Goal: Use online tool/utility: Use online tool/utility

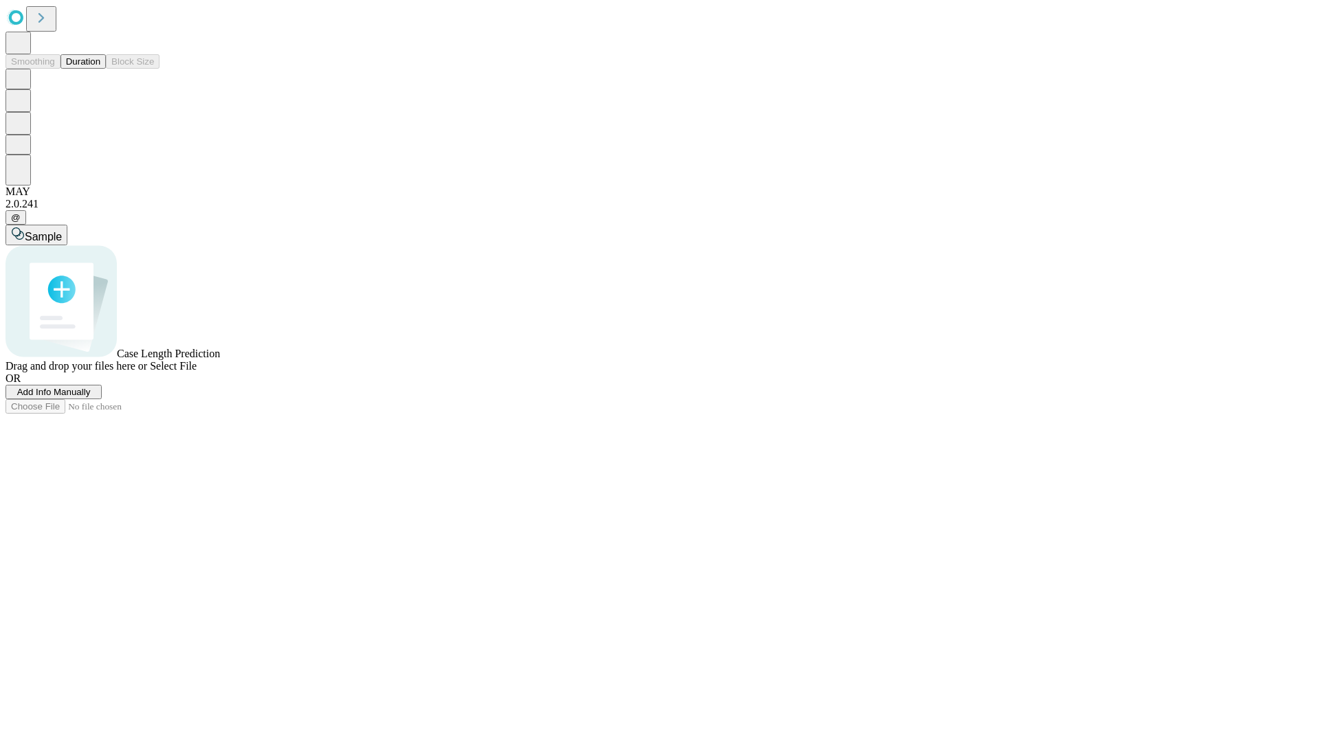
click at [100, 69] on button "Duration" at bounding box center [82, 61] width 45 height 14
click at [91, 397] on span "Add Info Manually" at bounding box center [54, 392] width 74 height 10
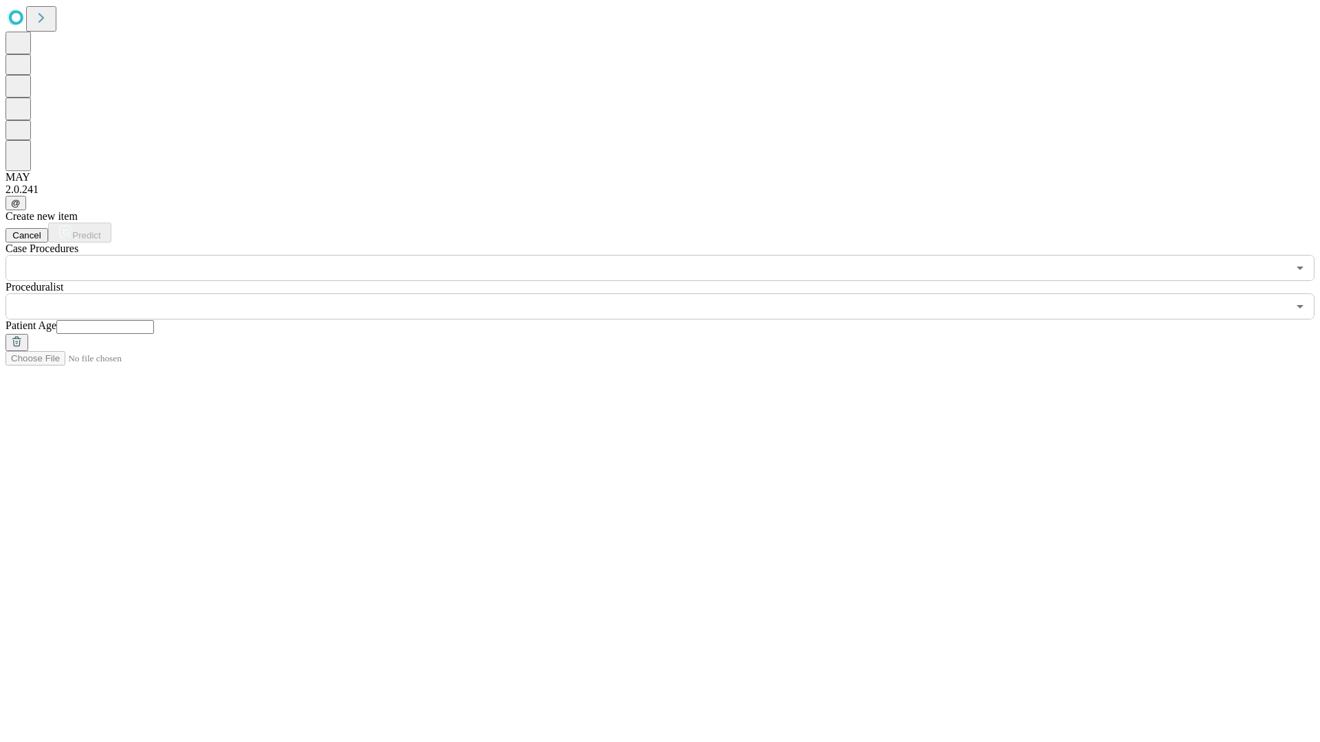
click at [154, 320] on input "text" at bounding box center [105, 327] width 98 height 14
type input "**"
click at [670, 294] on input "text" at bounding box center [646, 307] width 1282 height 26
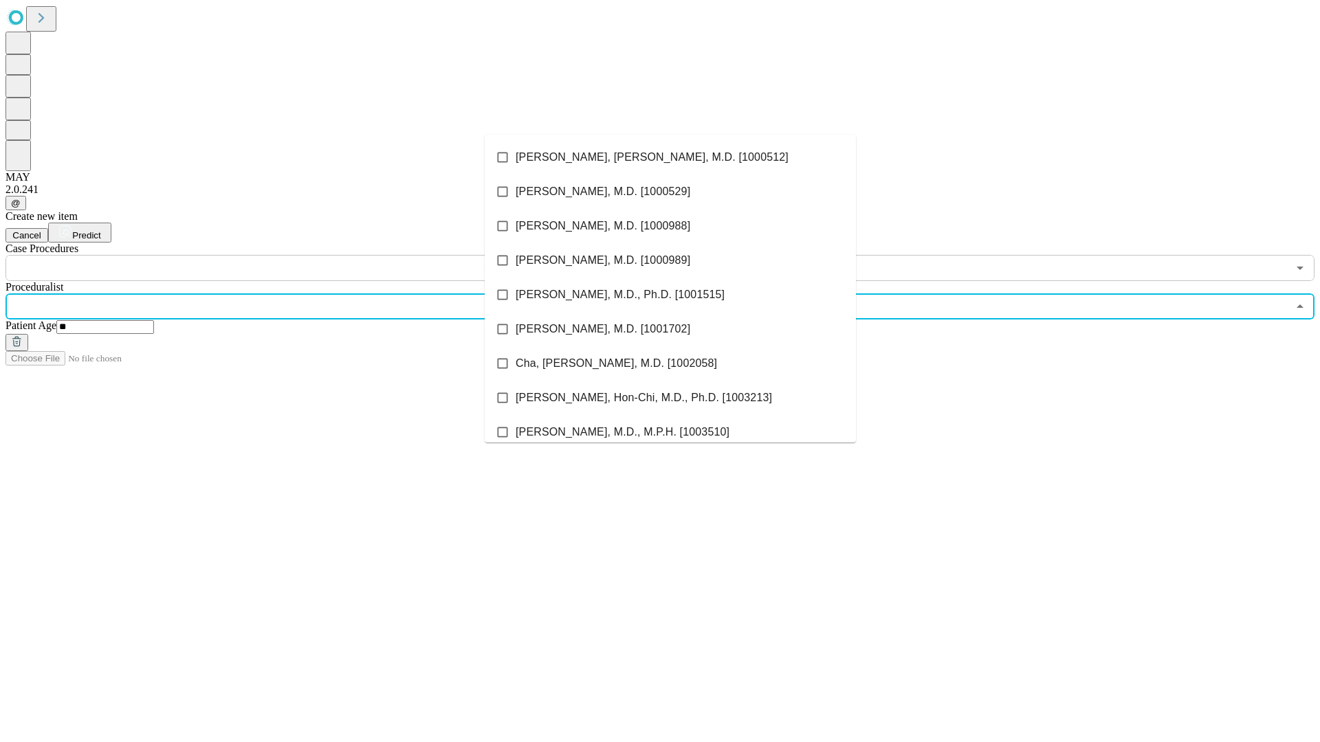
click at [670, 157] on li "[PERSON_NAME], [PERSON_NAME], M.D. [1000512]" at bounding box center [670, 157] width 371 height 34
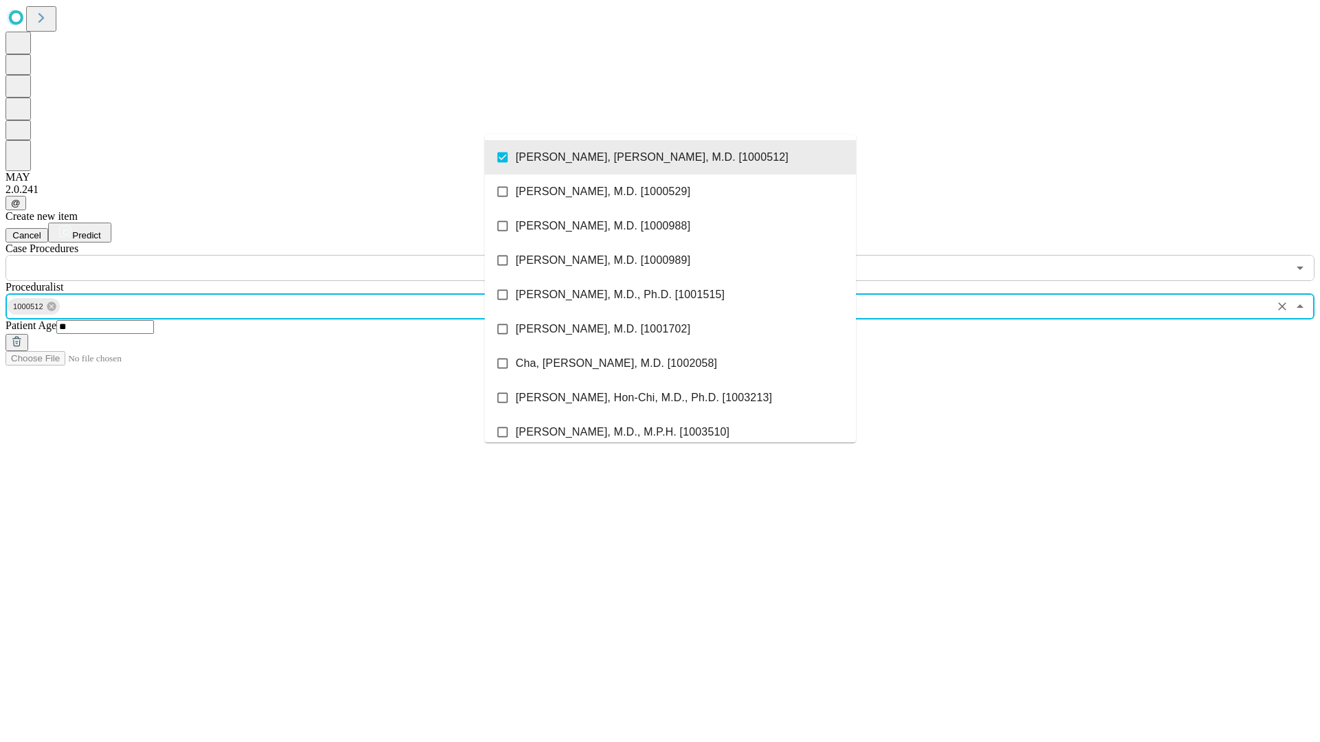
click at [289, 255] on input "text" at bounding box center [646, 268] width 1282 height 26
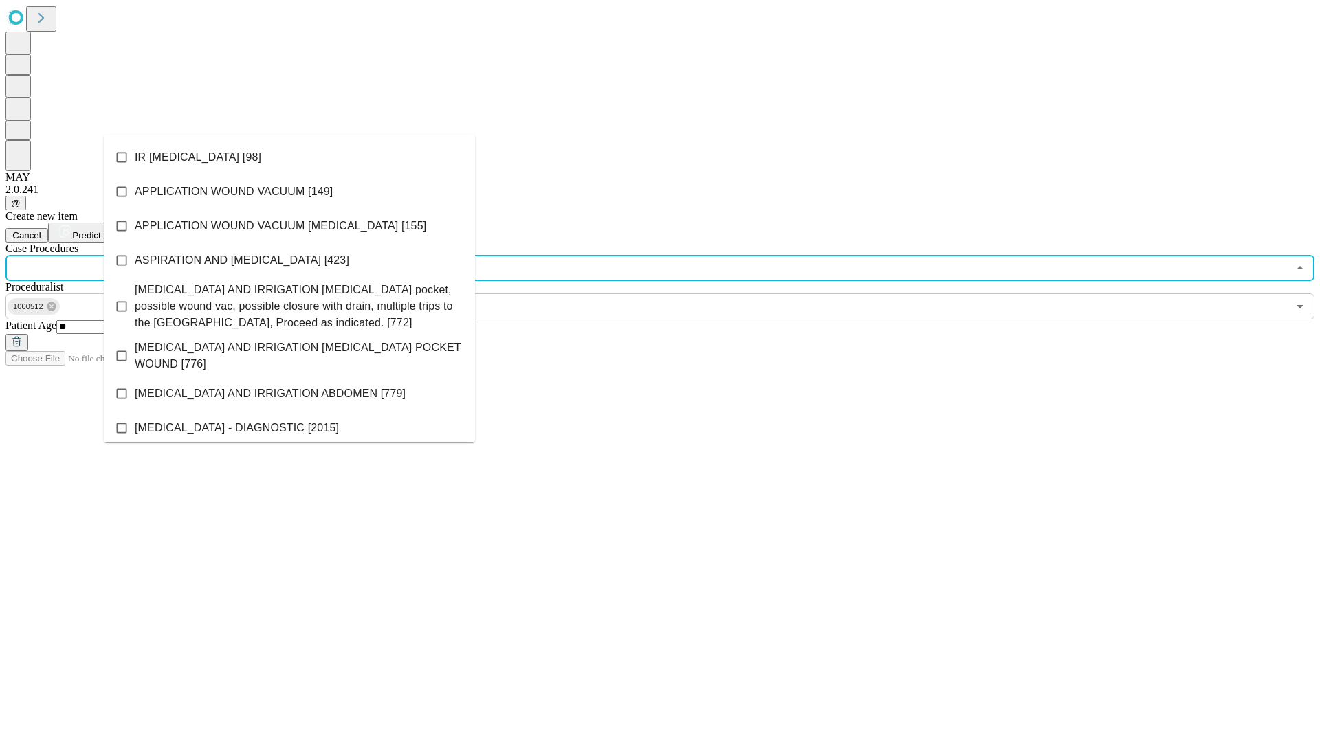
click at [289, 157] on li "IR [MEDICAL_DATA] [98]" at bounding box center [289, 157] width 371 height 34
click at [100, 230] on span "Predict" at bounding box center [86, 235] width 28 height 10
